Goal: Task Accomplishment & Management: Manage account settings

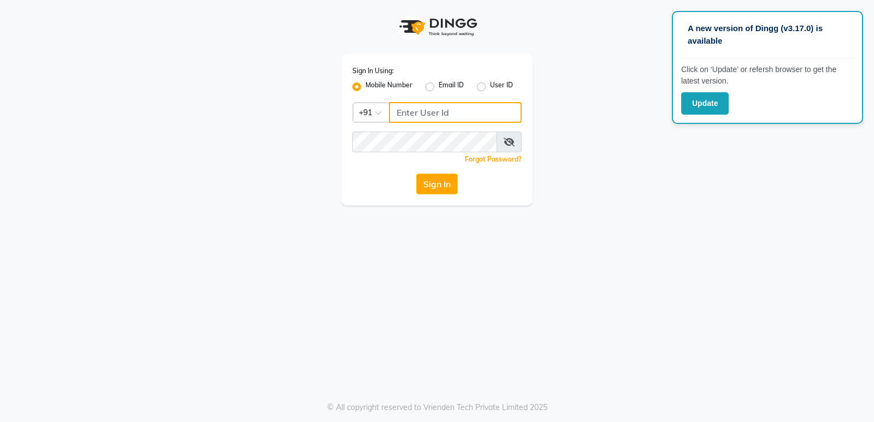
click at [444, 121] on input "Username" at bounding box center [455, 112] width 133 height 21
type input "8169518462"
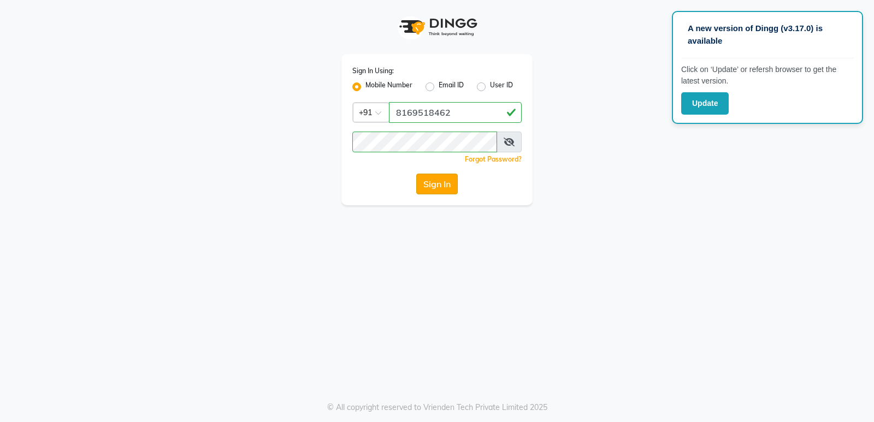
click at [437, 186] on button "Sign In" at bounding box center [436, 184] width 41 height 21
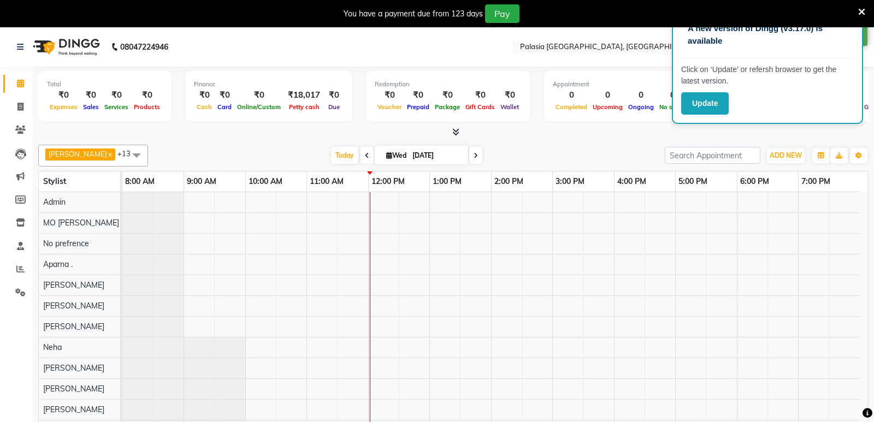
select select "en"
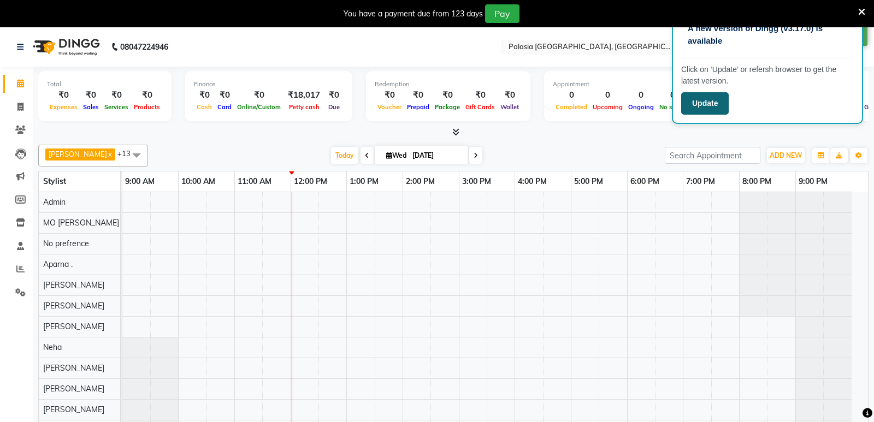
click at [708, 104] on button "Update" at bounding box center [705, 103] width 48 height 22
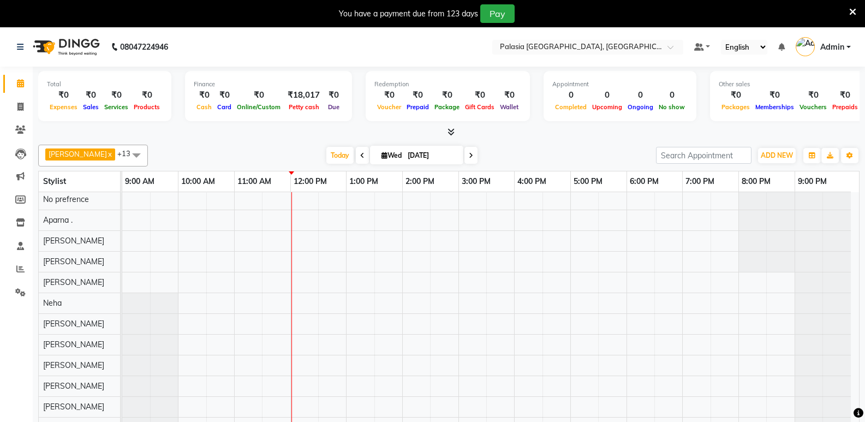
scroll to position [27, 0]
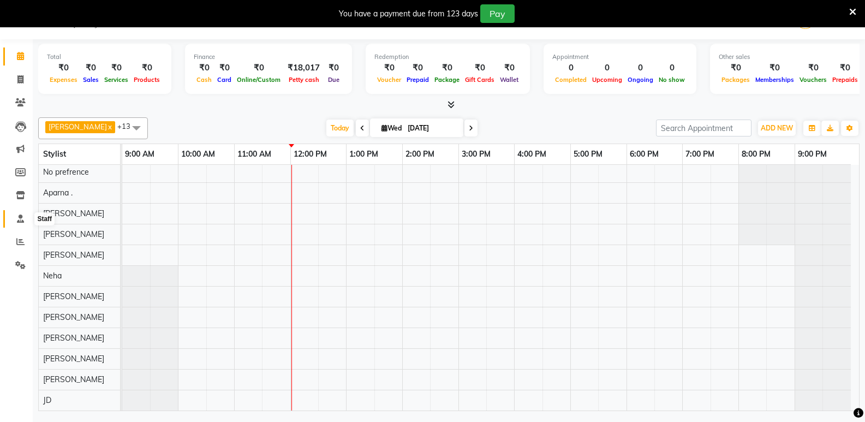
click at [17, 223] on span at bounding box center [20, 219] width 19 height 13
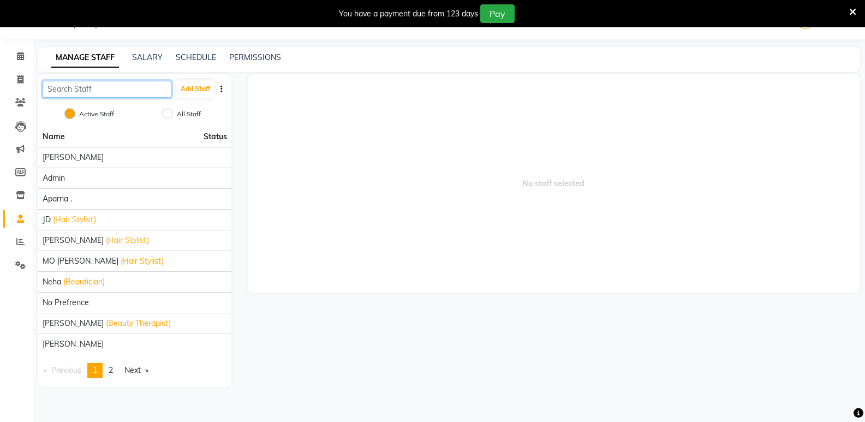
click at [85, 87] on input "text" at bounding box center [107, 89] width 129 height 17
click at [112, 369] on span "2" at bounding box center [111, 370] width 4 height 10
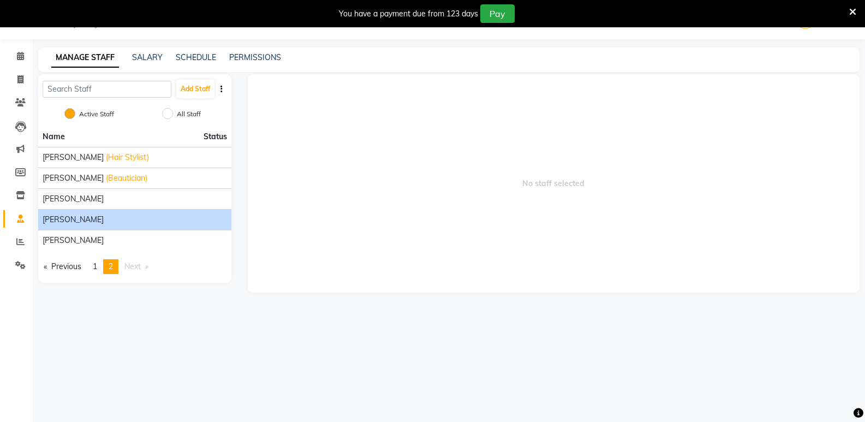
click at [96, 226] on li "[PERSON_NAME]" at bounding box center [134, 219] width 193 height 21
